Goal: Navigation & Orientation: Find specific page/section

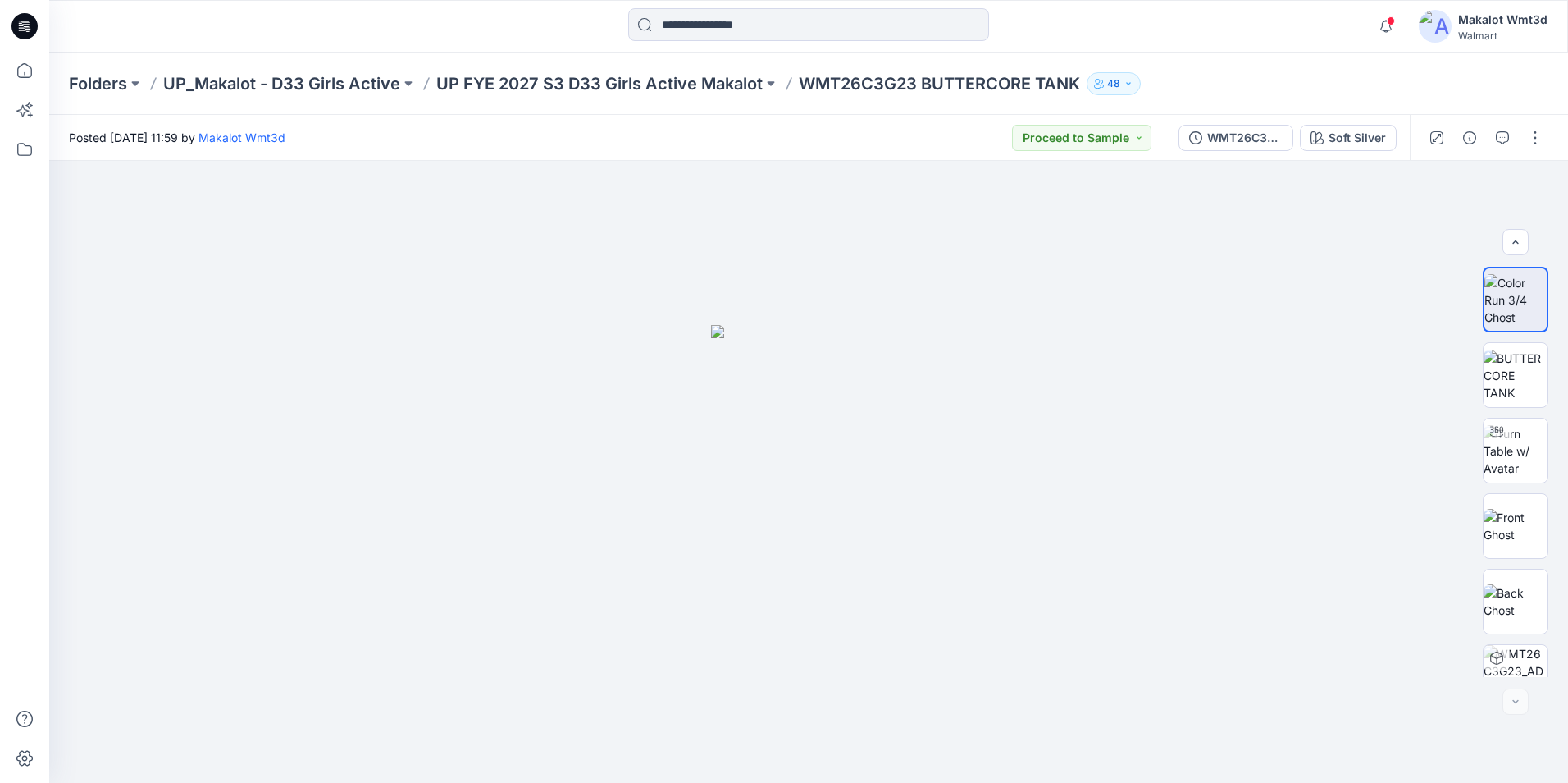
scroll to position [108, 0]
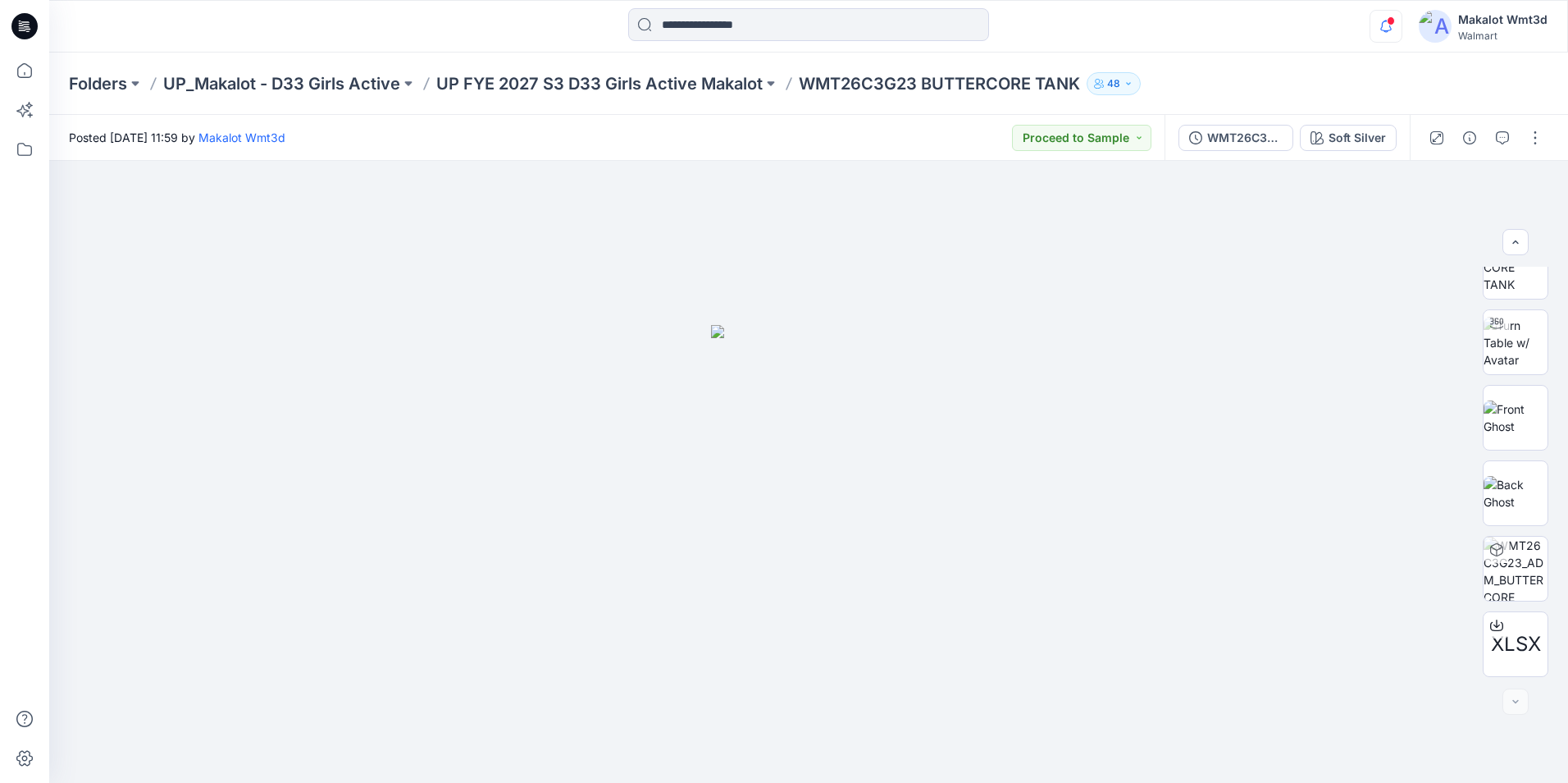
click at [1386, 31] on icon "button" at bounding box center [1387, 26] width 12 height 11
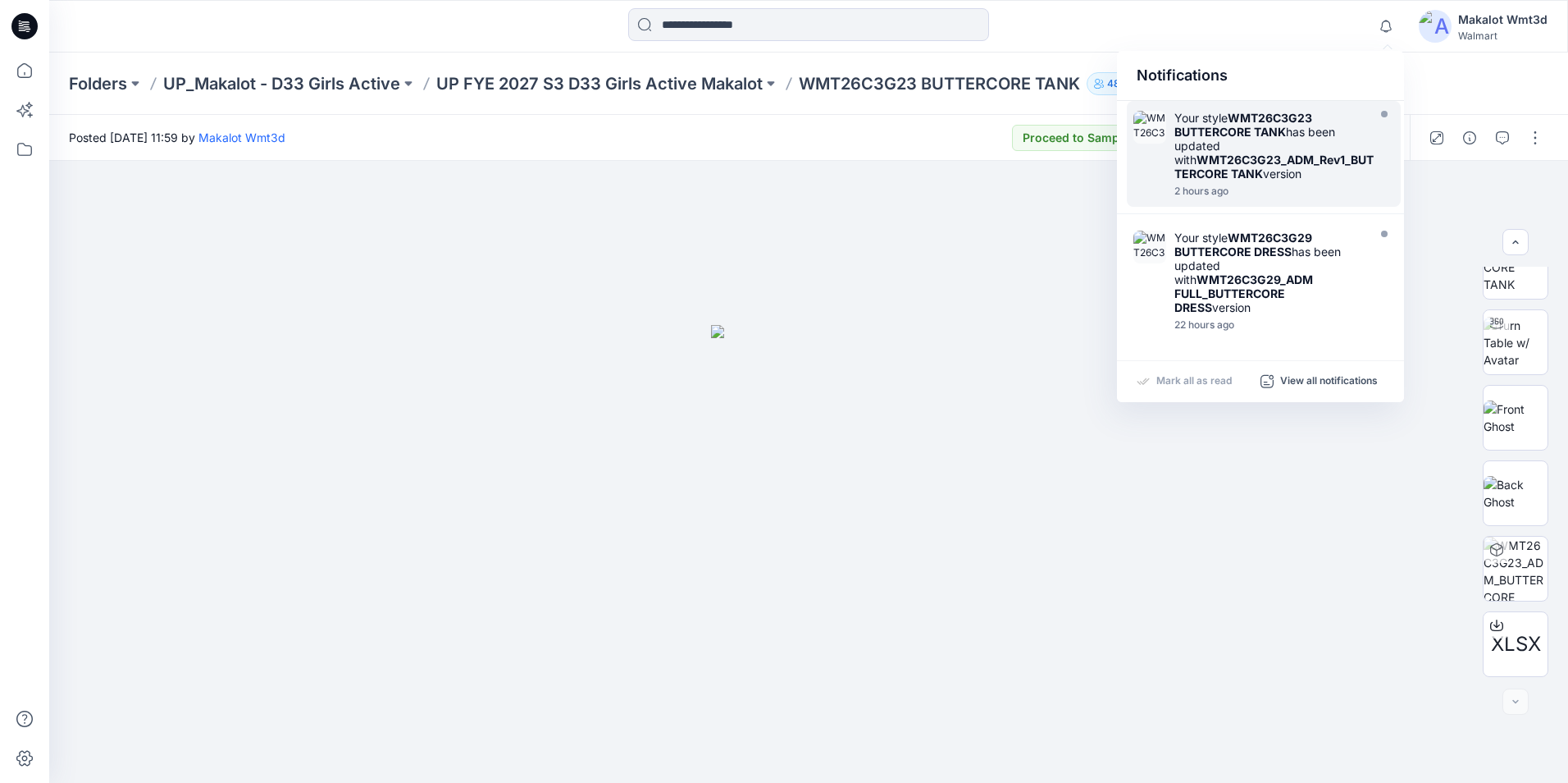
click at [1274, 180] on div "Your style WMT26C3G23 BUTTERCORE TANK has been updated with WMT26C3G23_ADM_Rev1…" at bounding box center [1276, 145] width 204 height 70
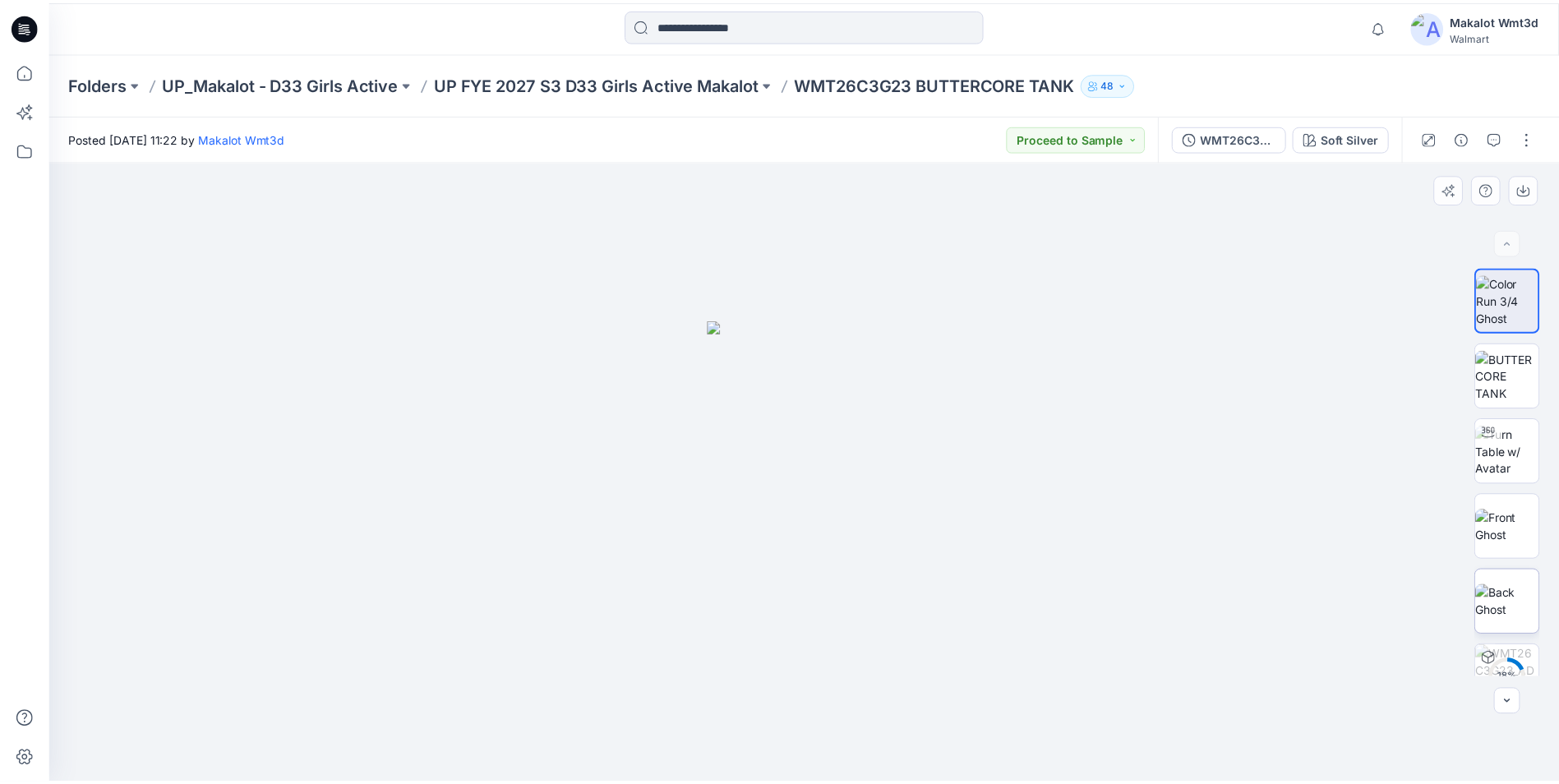
scroll to position [108, 0]
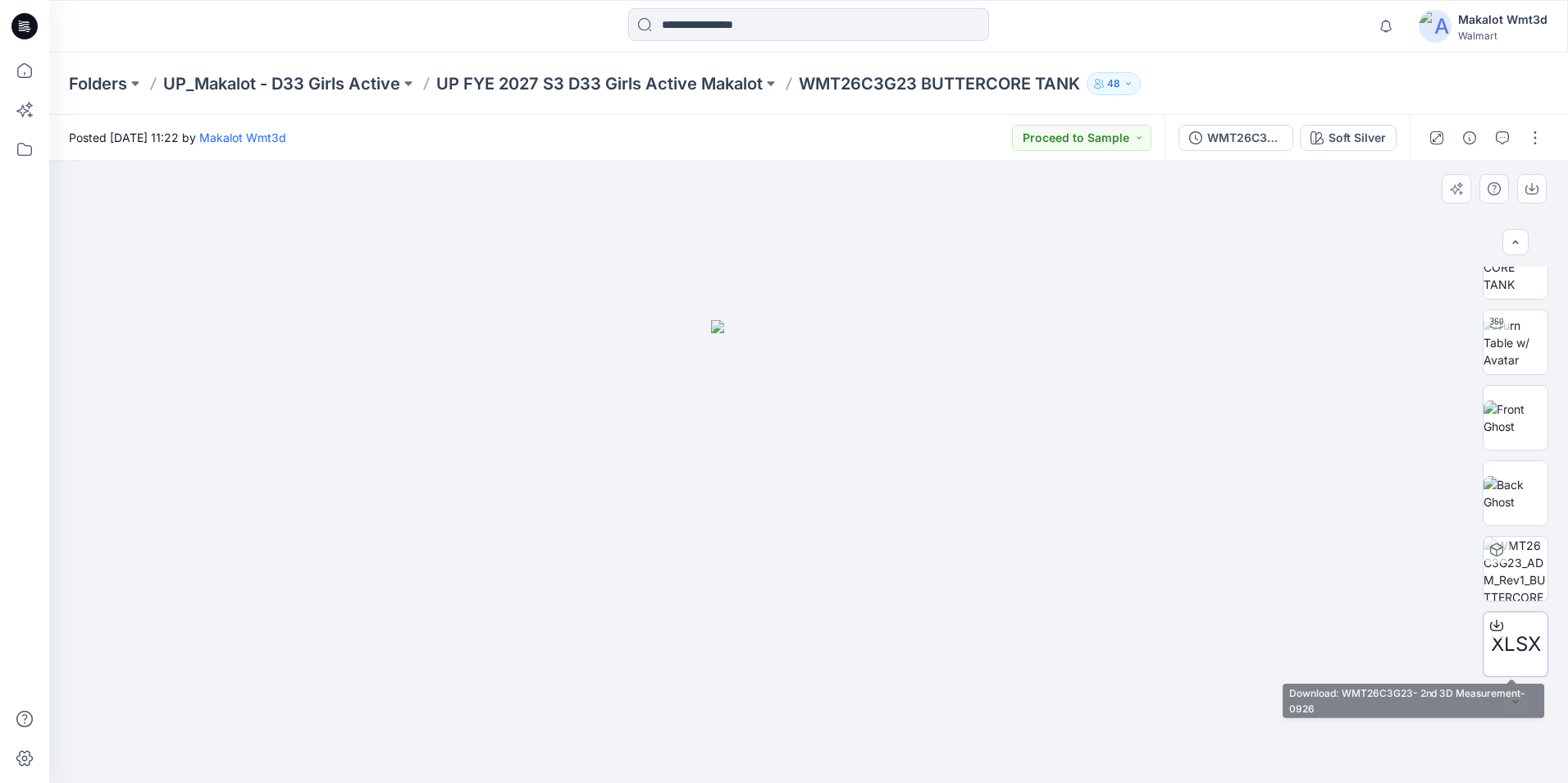
click at [1493, 629] on icon at bounding box center [1496, 624] width 13 height 13
click at [667, 85] on p "UP FYE 2027 S3 D33 Girls Active Makalot" at bounding box center [599, 83] width 326 height 23
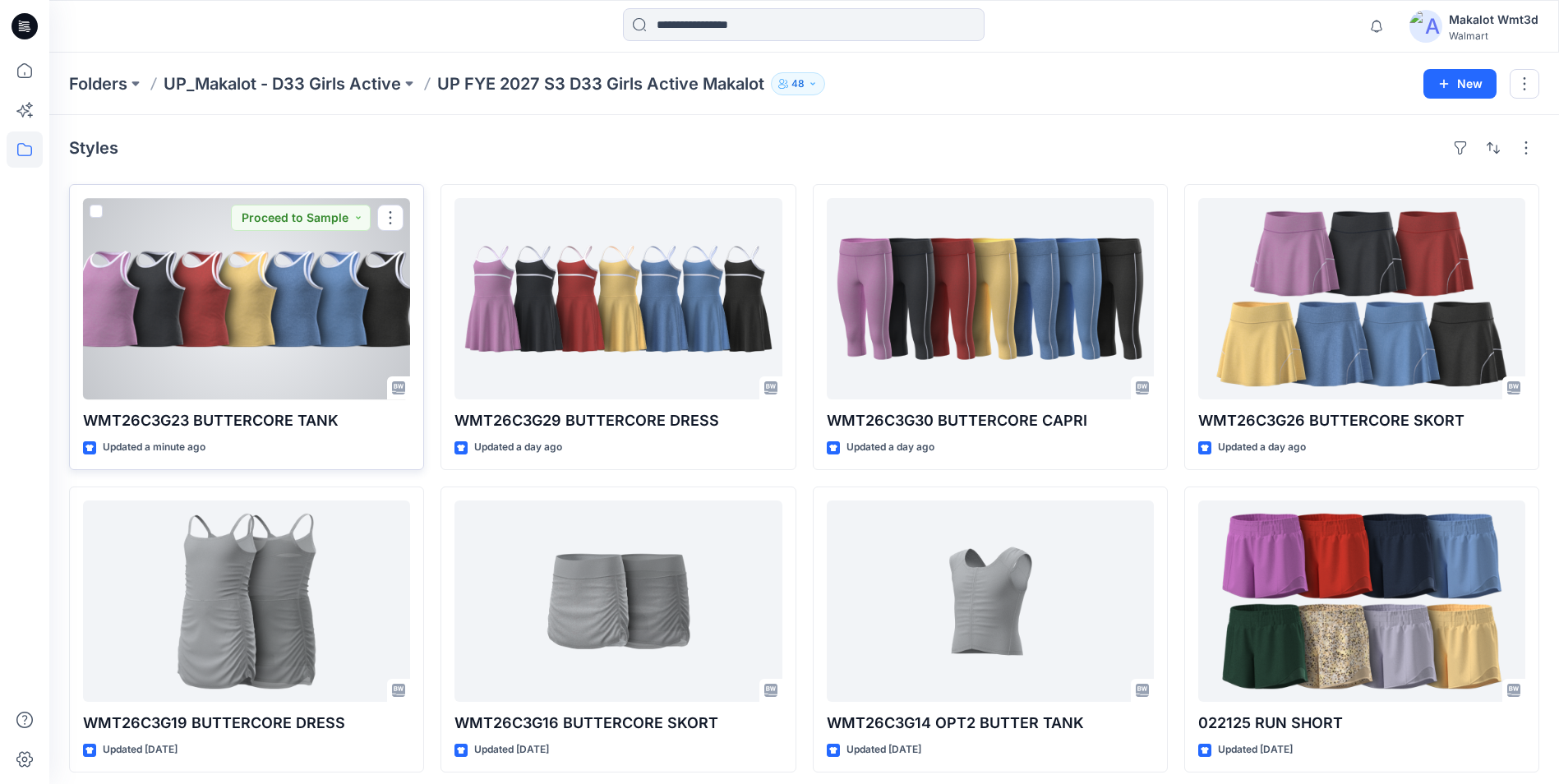
click at [217, 352] on div at bounding box center [246, 299] width 327 height 201
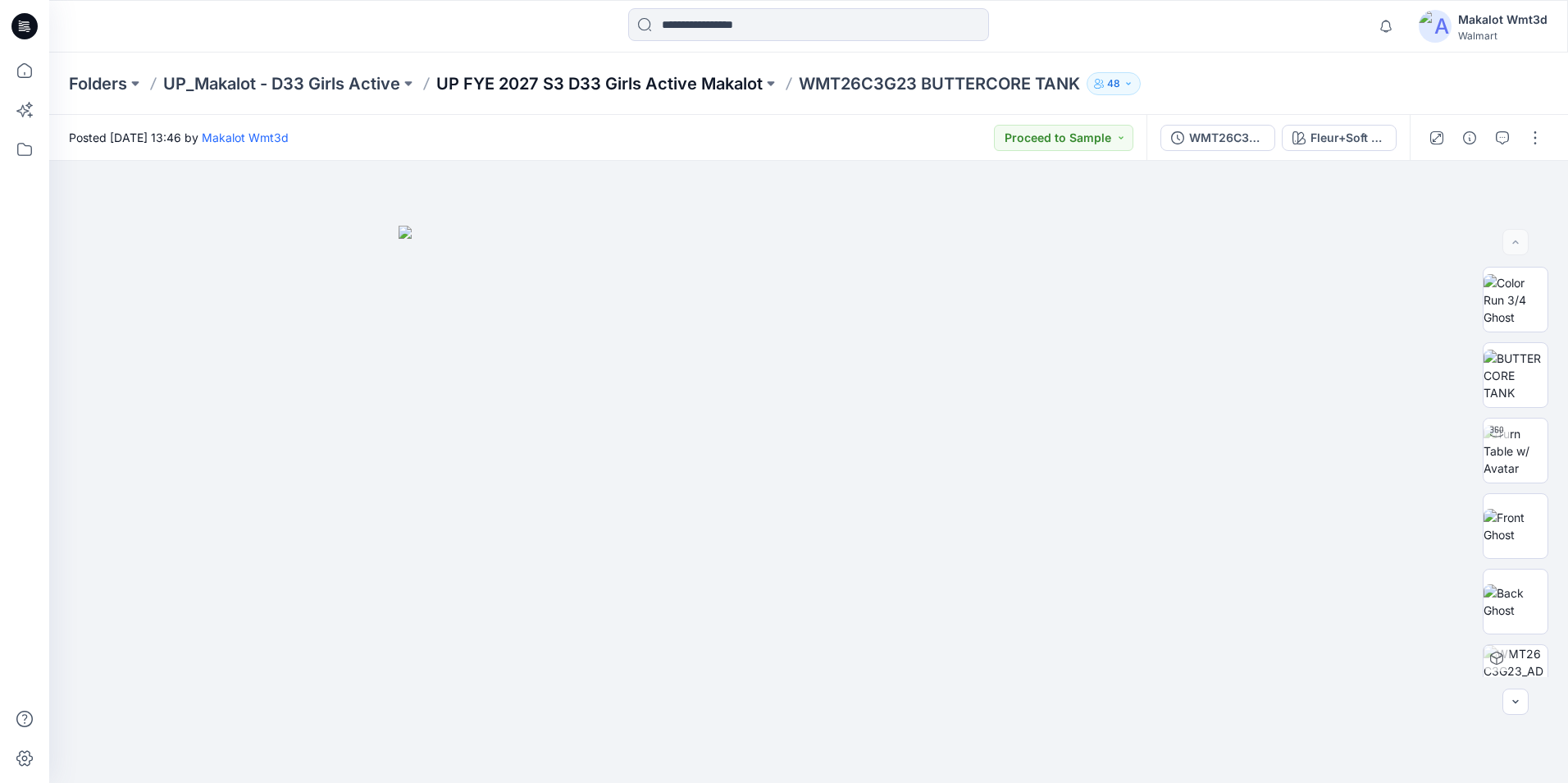
click at [706, 87] on p "UP FYE 2027 S3 D33 Girls Active Makalot" at bounding box center [599, 83] width 326 height 23
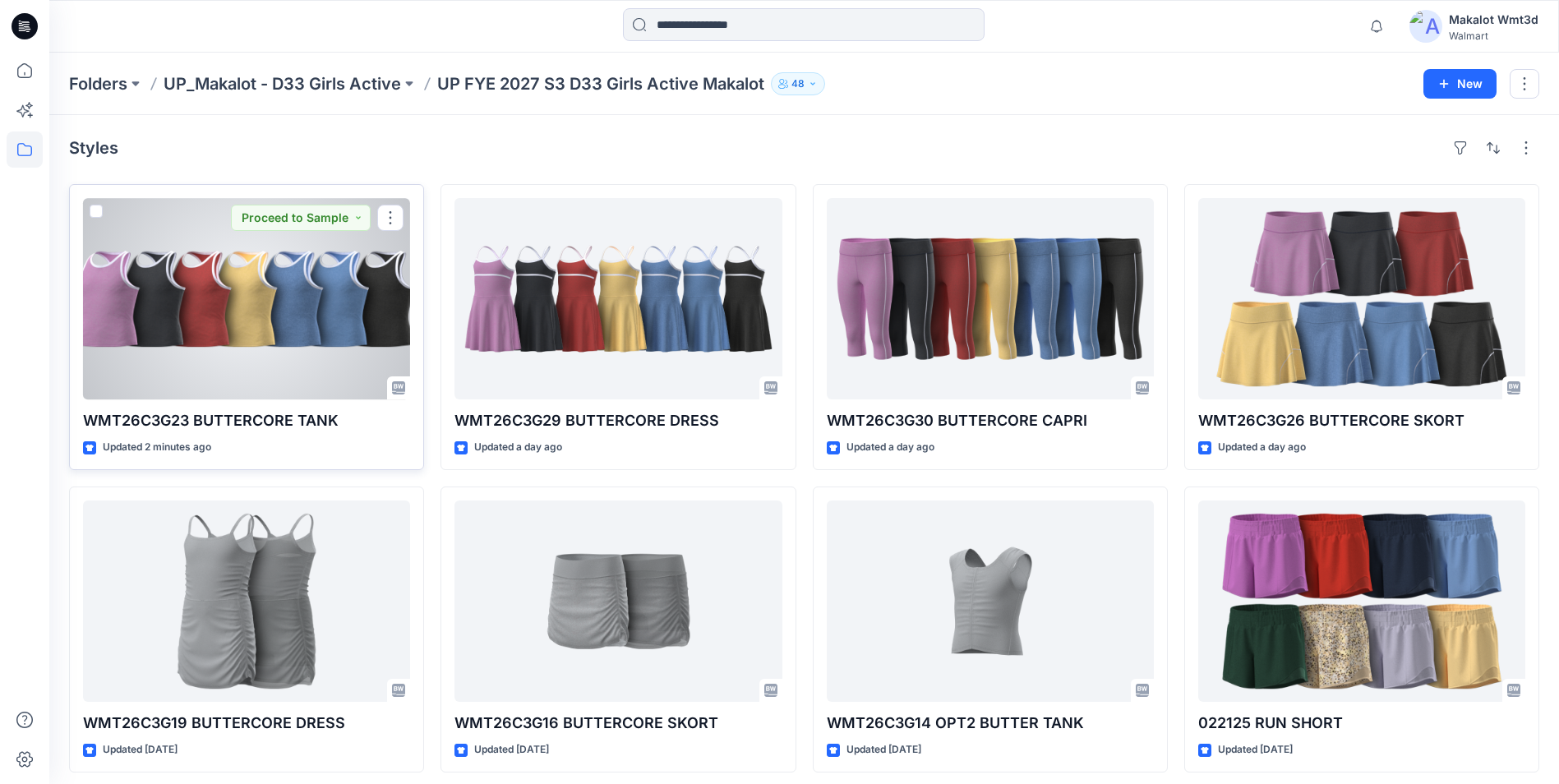
click at [243, 340] on div at bounding box center [246, 299] width 327 height 201
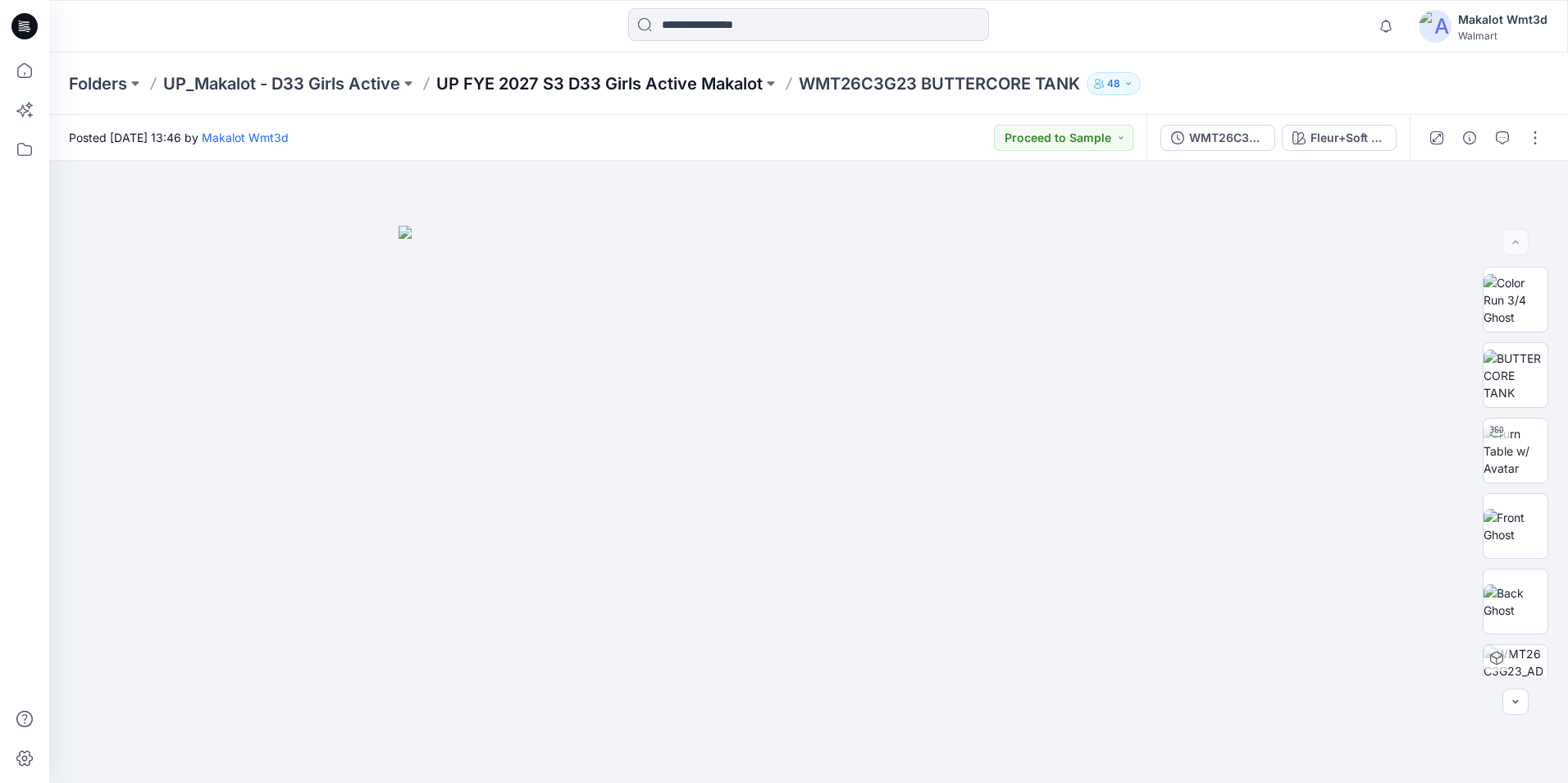
click at [674, 81] on p "UP FYE 2027 S3 D33 Girls Active Makalot" at bounding box center [599, 83] width 326 height 23
